Goal: Navigation & Orientation: Go to known website

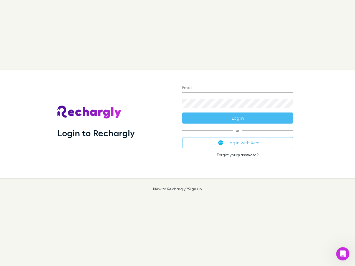
click at [177, 133] on div "Login to Rechargly" at bounding box center [115, 123] width 125 height 107
click at [237, 88] on input "Email" at bounding box center [237, 88] width 111 height 9
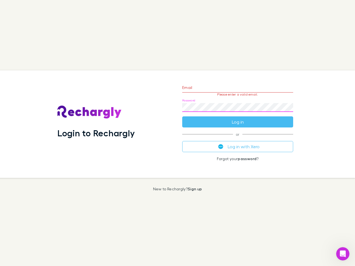
click at [237, 118] on form "Email Please enter a valid email. Password Log in" at bounding box center [237, 103] width 111 height 48
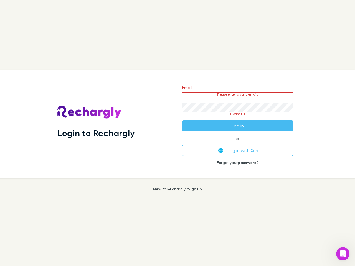
click at [237, 143] on div "Email Please enter a valid email. Password Please fill Log in or Log in with Xe…" at bounding box center [238, 123] width 120 height 107
click at [342, 254] on icon "Open Intercom Messenger" at bounding box center [342, 253] width 9 height 9
